Goal: Task Accomplishment & Management: Manage account settings

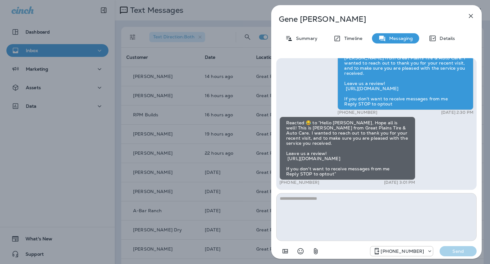
click at [472, 16] on icon "button" at bounding box center [471, 16] width 4 height 4
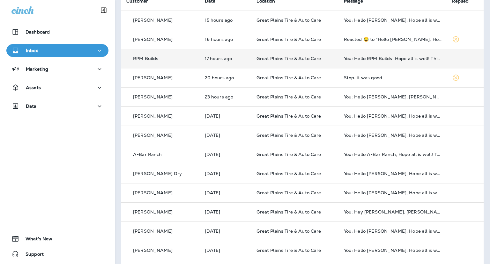
scroll to position [78, 0]
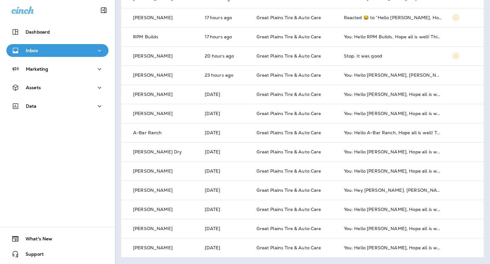
click at [56, 54] on div "Inbox" at bounding box center [57, 51] width 92 height 8
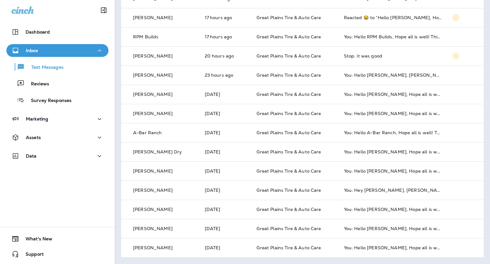
click at [47, 91] on div "Text Messages Reviews Survey Responses" at bounding box center [57, 82] width 102 height 50
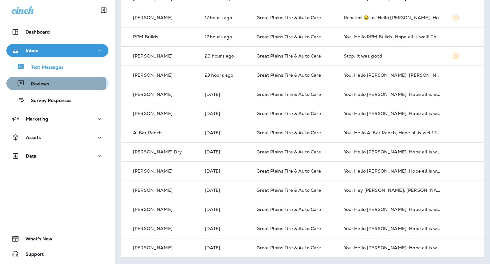
click at [47, 86] on p "Reviews" at bounding box center [37, 84] width 25 height 6
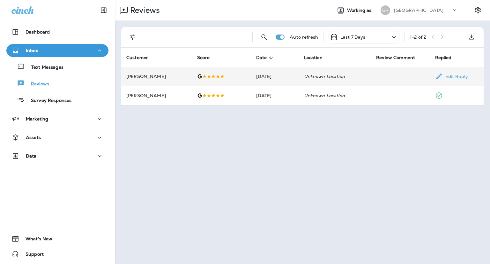
click at [296, 80] on td "[DATE]" at bounding box center [275, 76] width 48 height 19
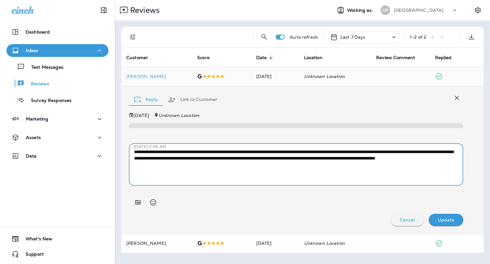
click at [268, 167] on textarea "**********" at bounding box center [296, 164] width 324 height 32
